Goal: Transaction & Acquisition: Subscribe to service/newsletter

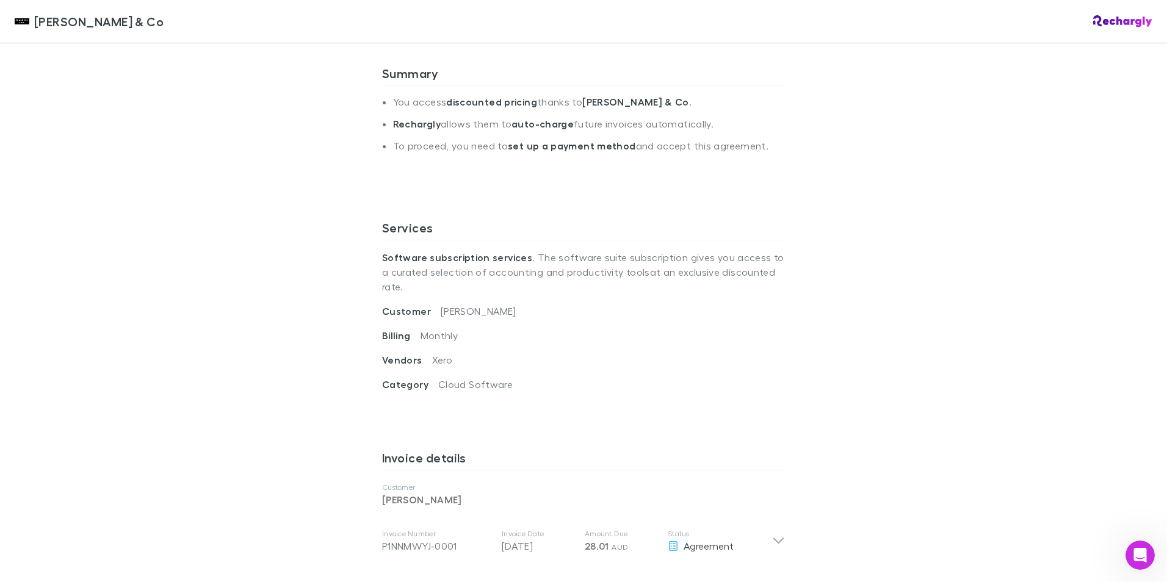
scroll to position [427, 0]
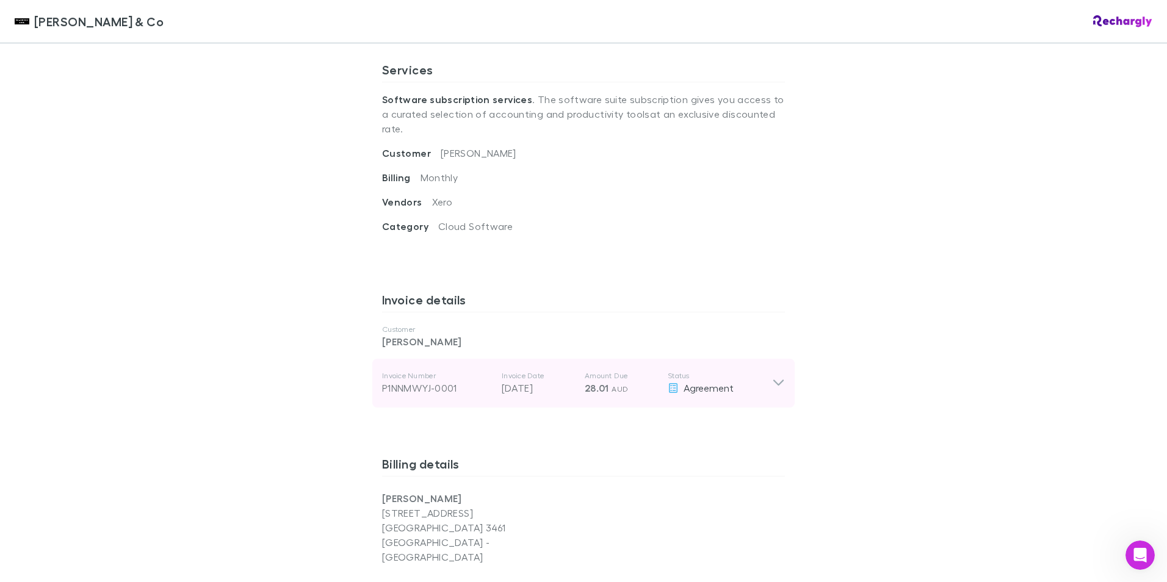
click at [773, 376] on icon at bounding box center [778, 383] width 13 height 15
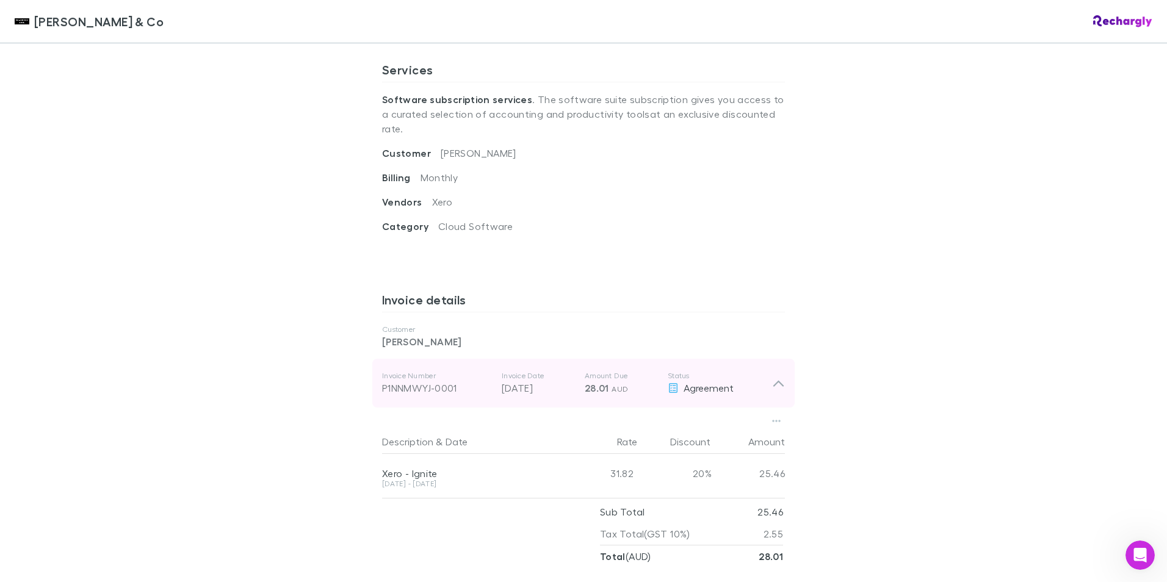
click at [773, 381] on icon at bounding box center [778, 384] width 10 height 6
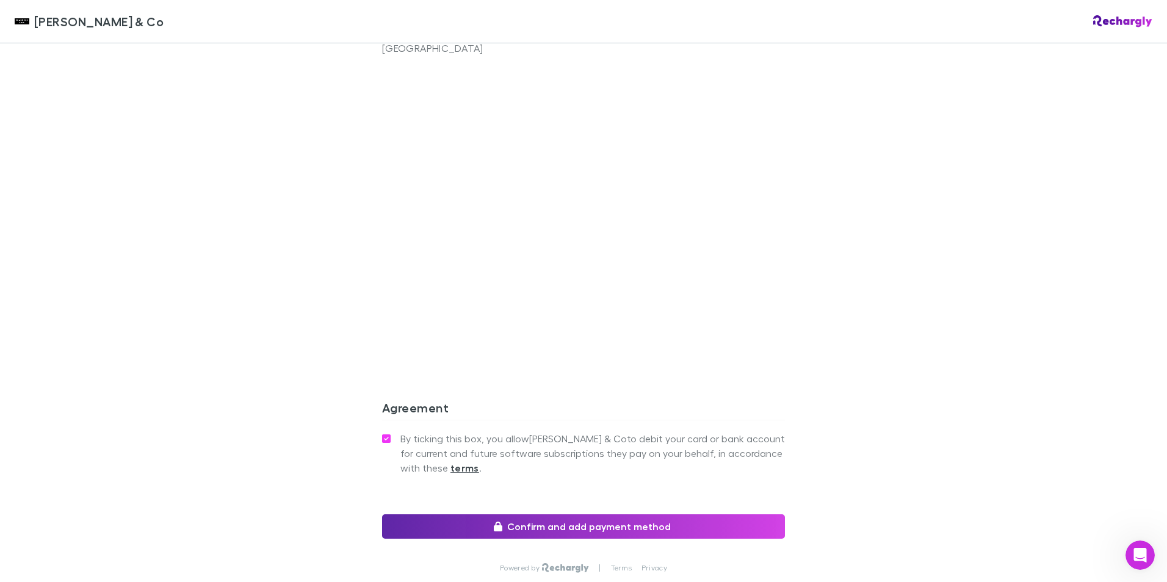
scroll to position [995, 0]
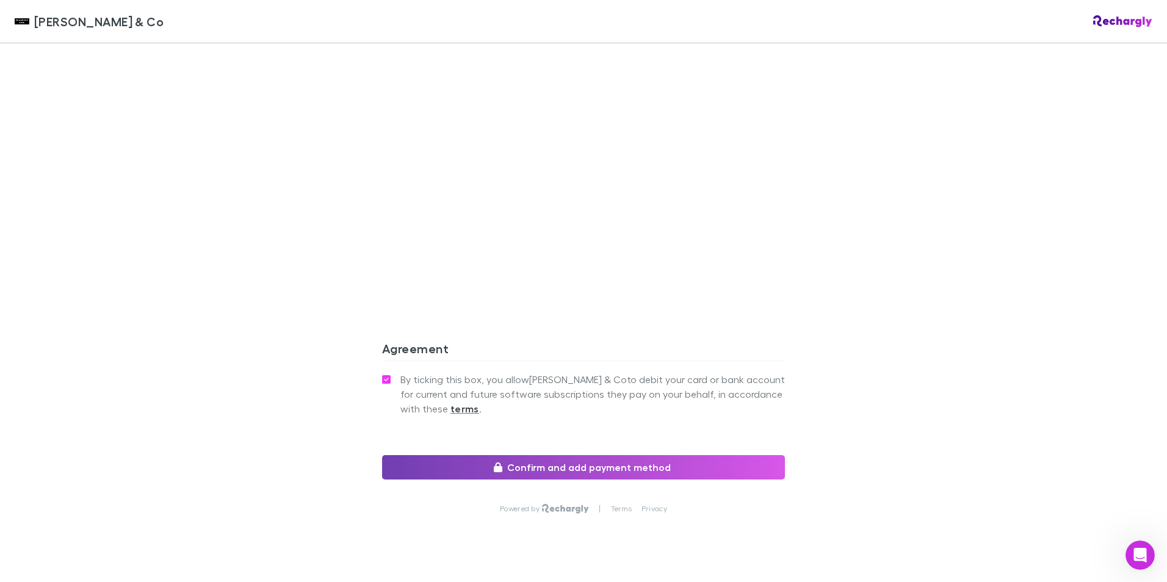
click at [529, 455] on button "Confirm and add payment method" at bounding box center [583, 467] width 403 height 24
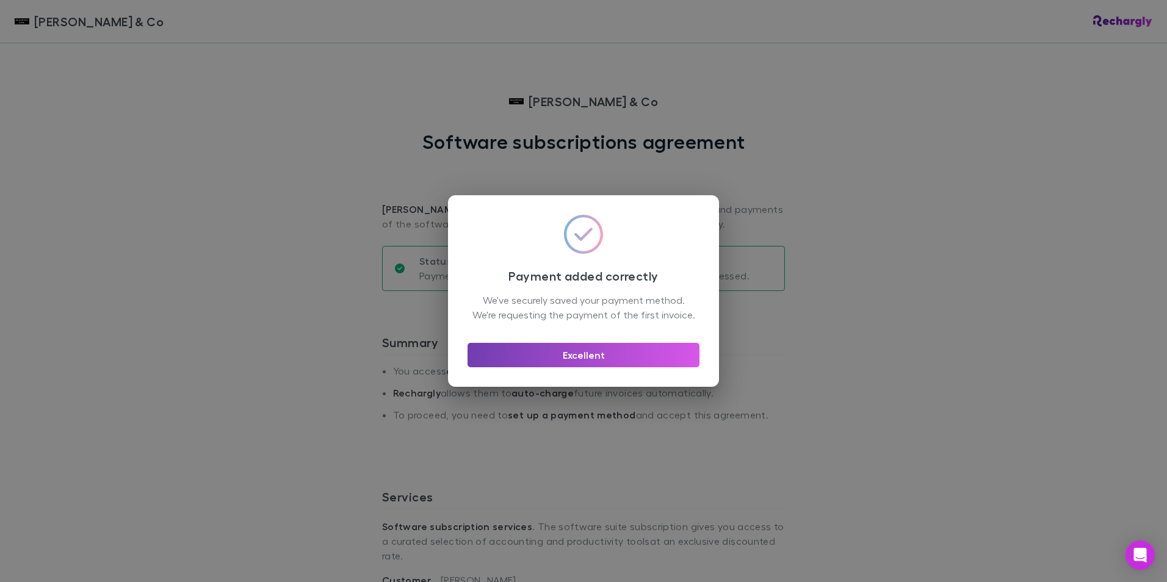
click at [614, 364] on button "Excellent" at bounding box center [583, 355] width 232 height 24
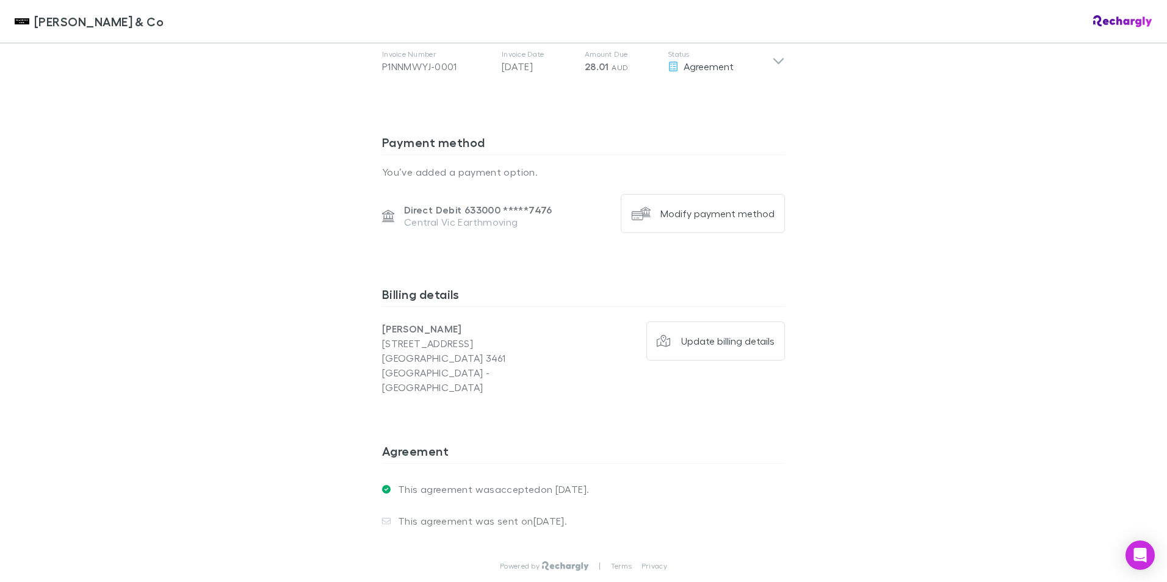
scroll to position [806, 0]
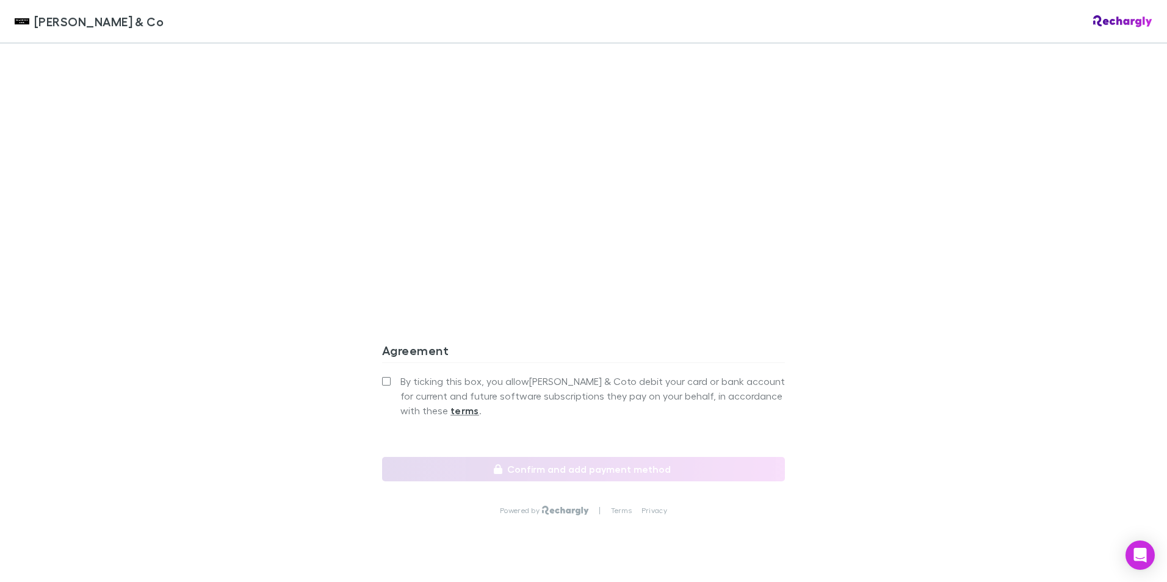
scroll to position [995, 0]
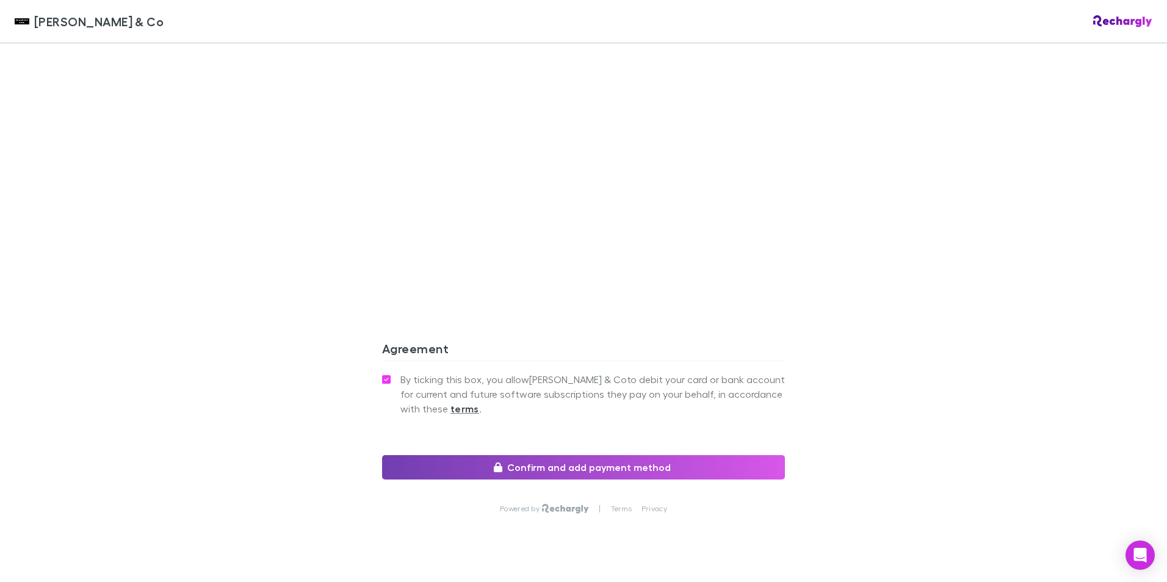
click at [454, 455] on button "Confirm and add payment method" at bounding box center [583, 467] width 403 height 24
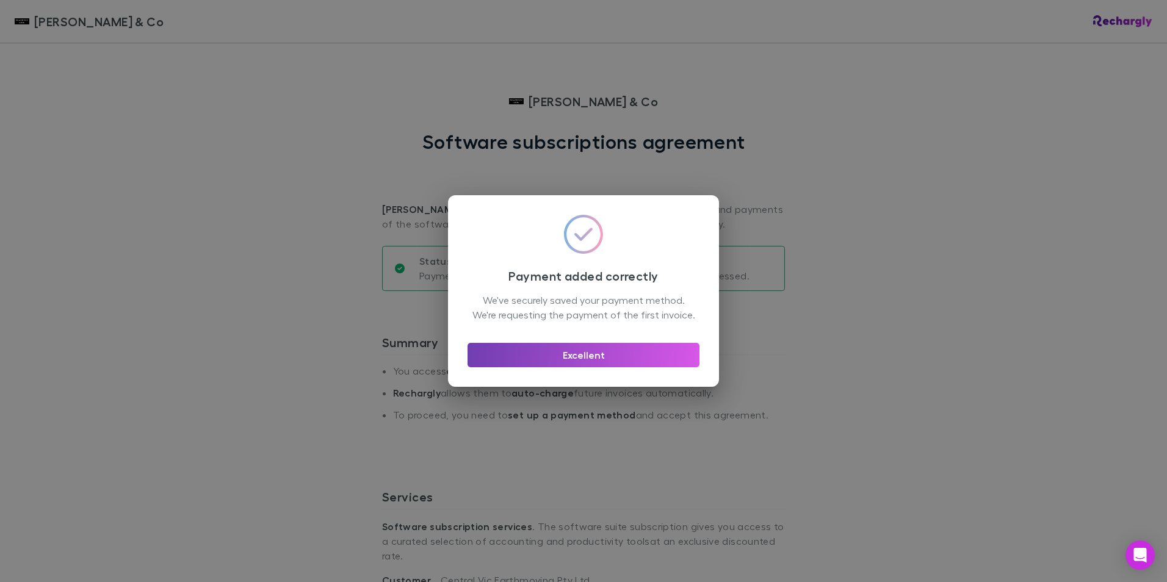
click at [633, 360] on button "Excellent" at bounding box center [583, 355] width 232 height 24
